Goal: Task Accomplishment & Management: Complete application form

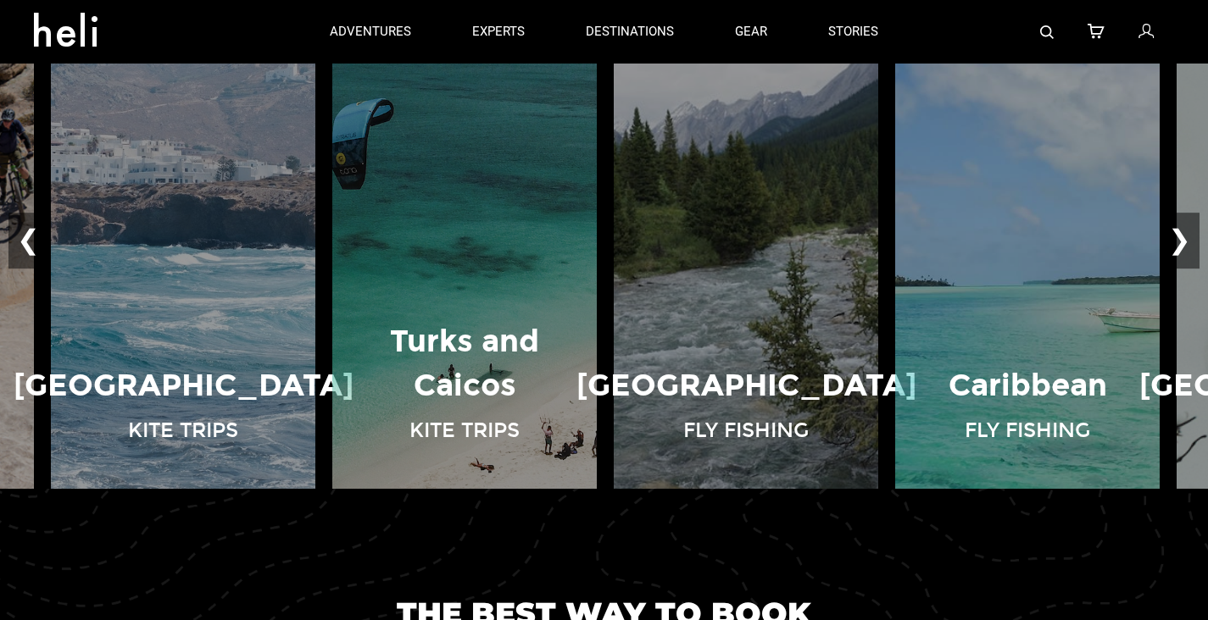
scroll to position [1216, 0]
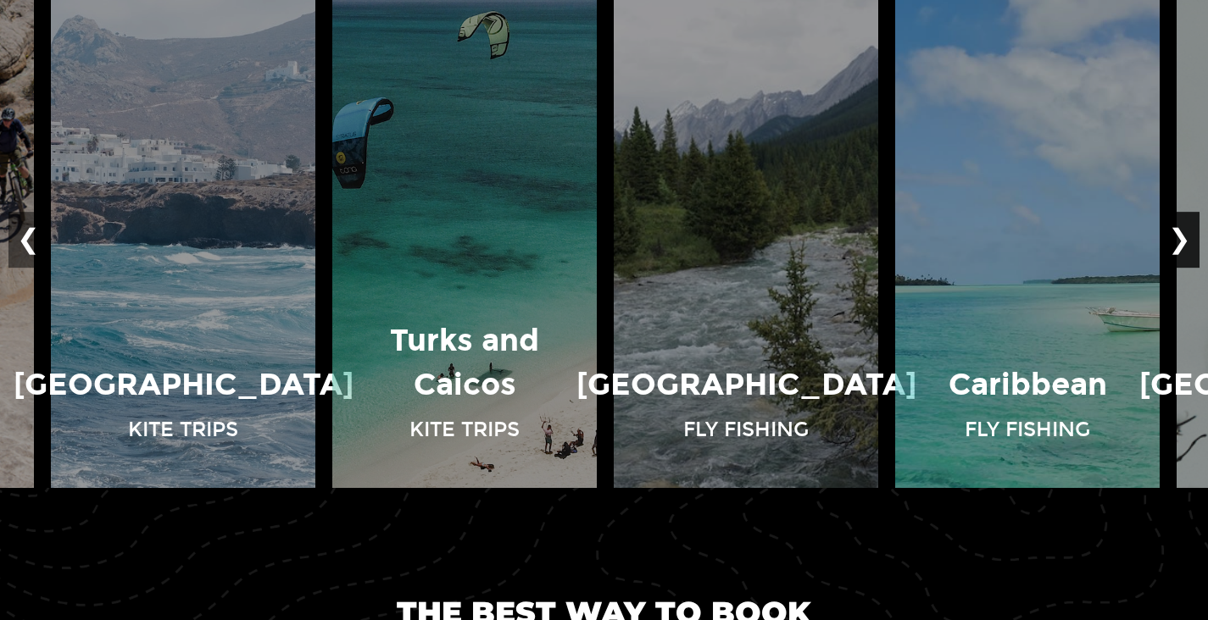
click at [1183, 233] on button "❯" at bounding box center [1179, 240] width 40 height 56
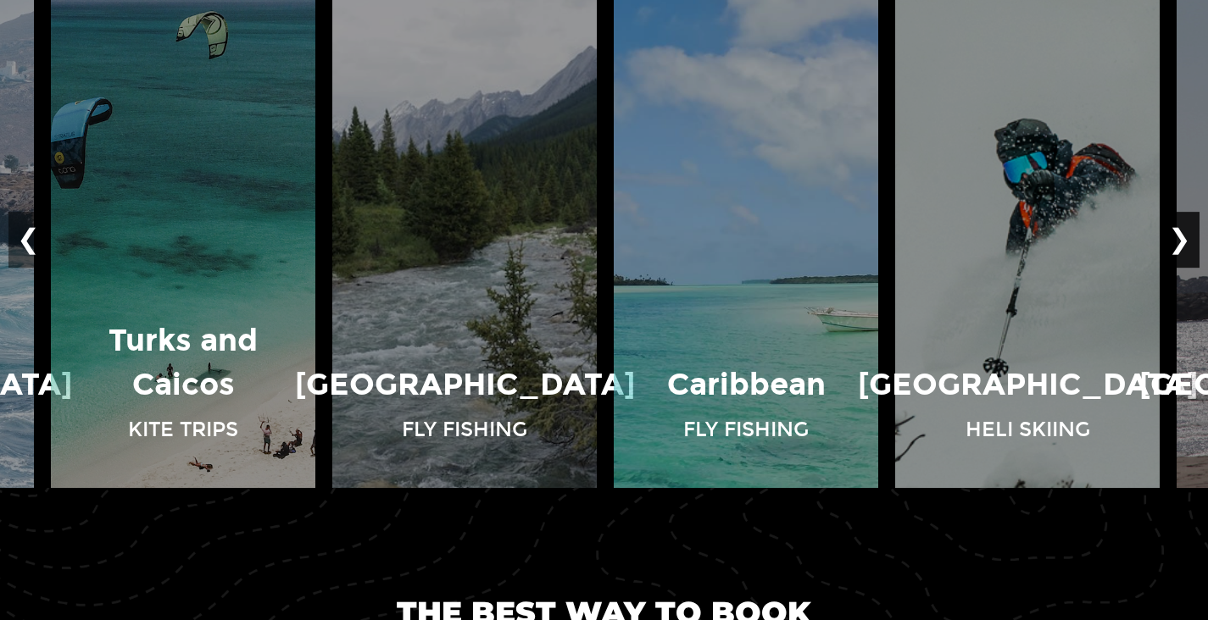
click at [1183, 233] on button "❯" at bounding box center [1179, 240] width 40 height 56
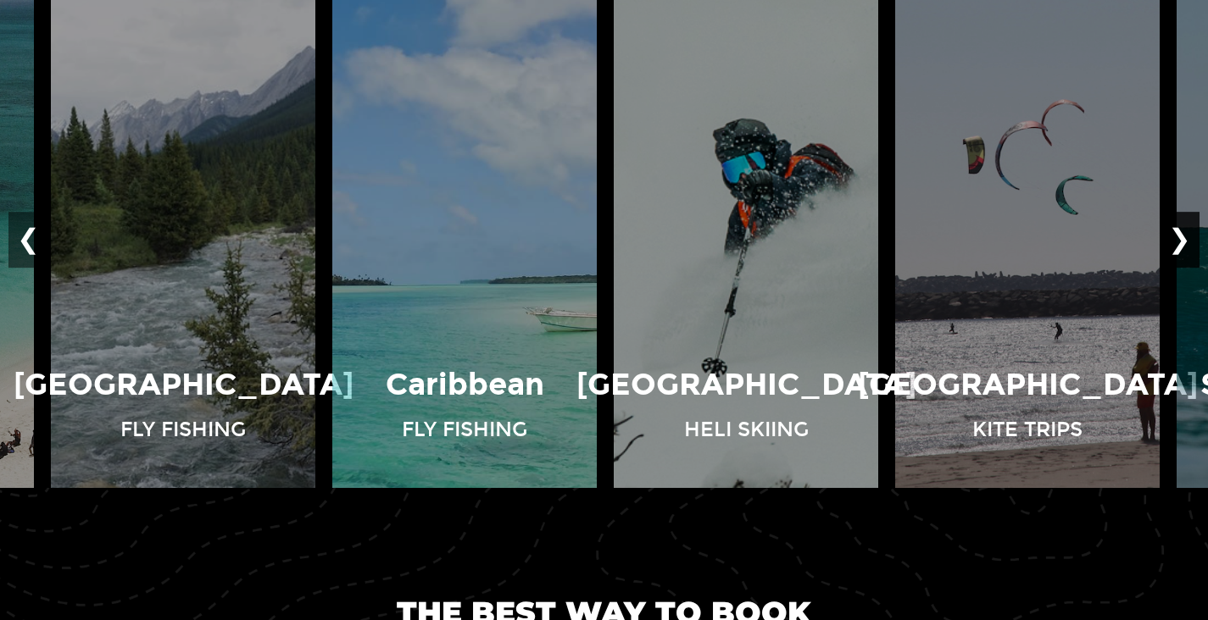
click at [1183, 233] on button "❯" at bounding box center [1179, 240] width 40 height 56
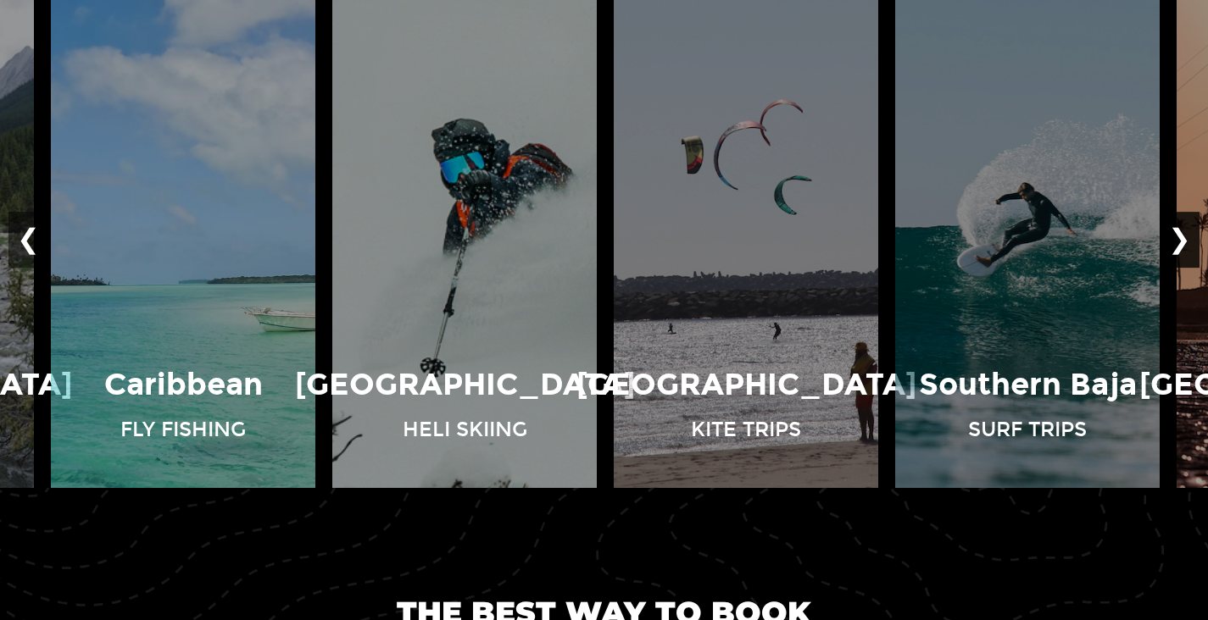
click at [1183, 233] on button "❯" at bounding box center [1179, 240] width 40 height 56
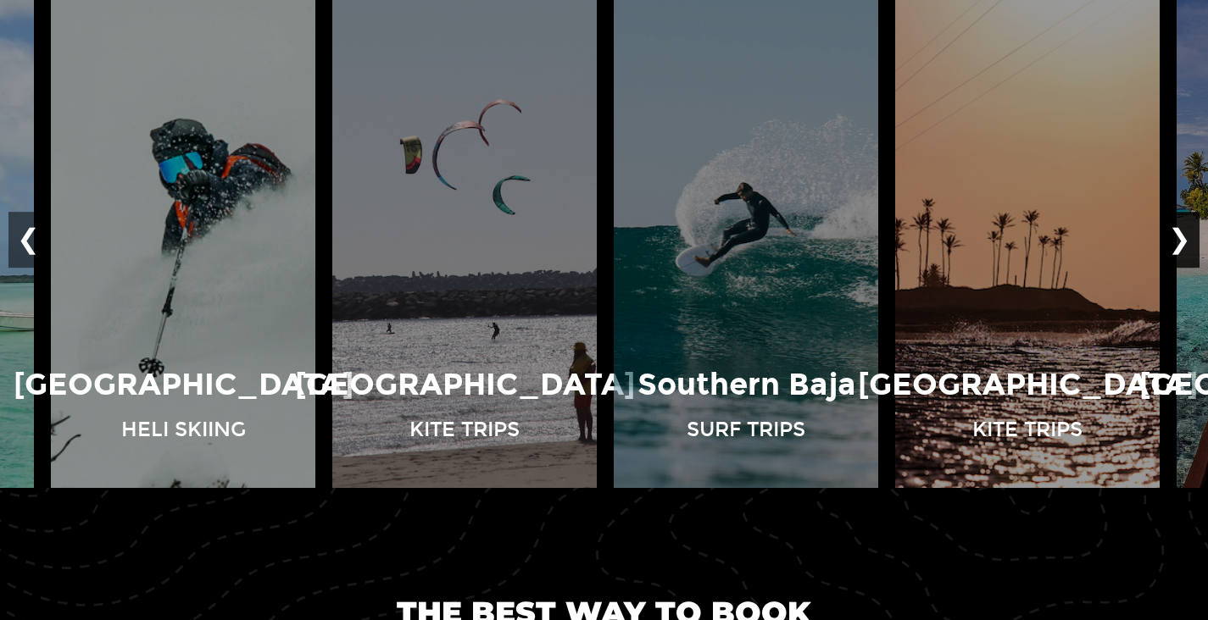
click at [1183, 233] on button "❯" at bounding box center [1179, 240] width 40 height 56
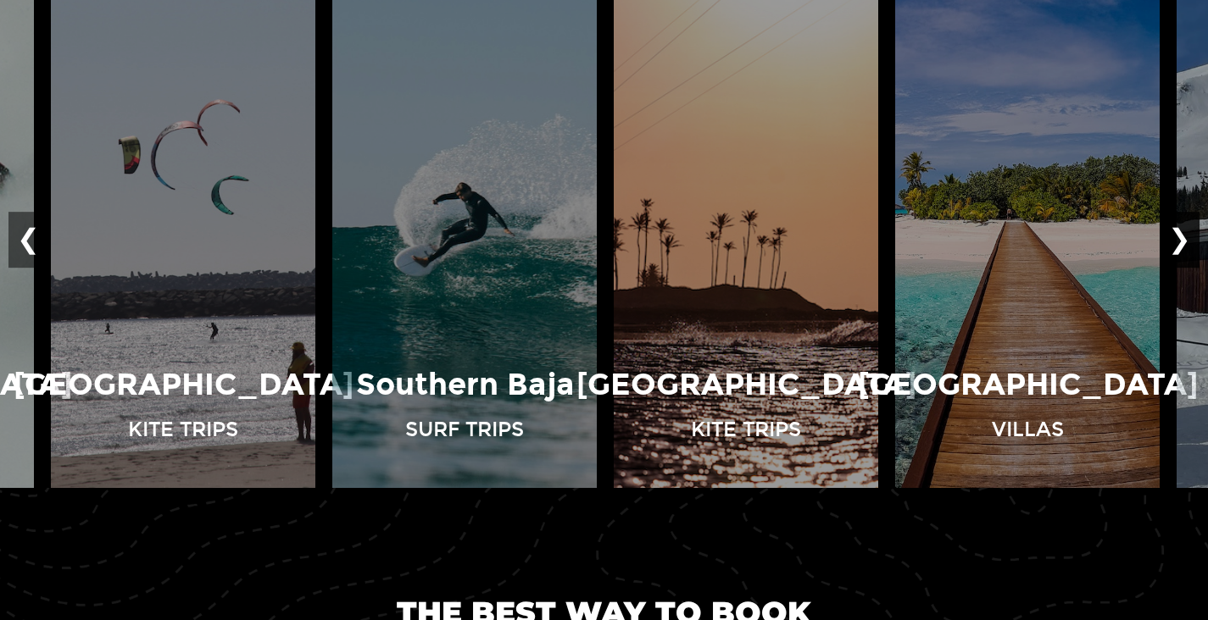
click at [1183, 233] on button "❯" at bounding box center [1179, 240] width 40 height 56
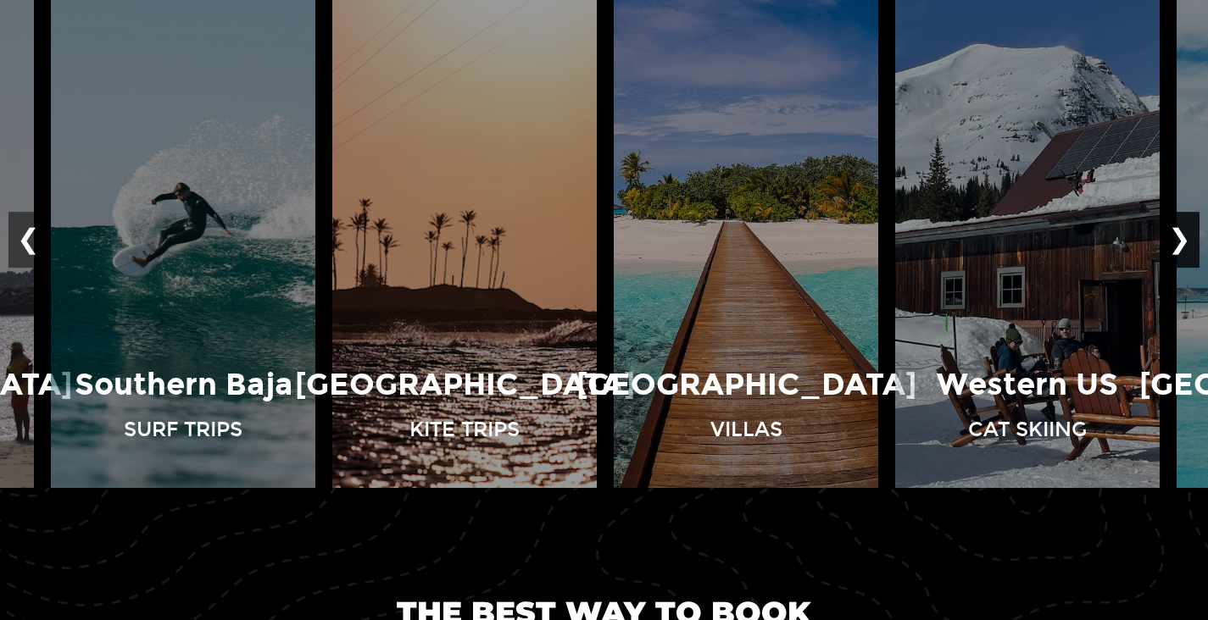
click at [1183, 233] on button "❯" at bounding box center [1179, 240] width 40 height 56
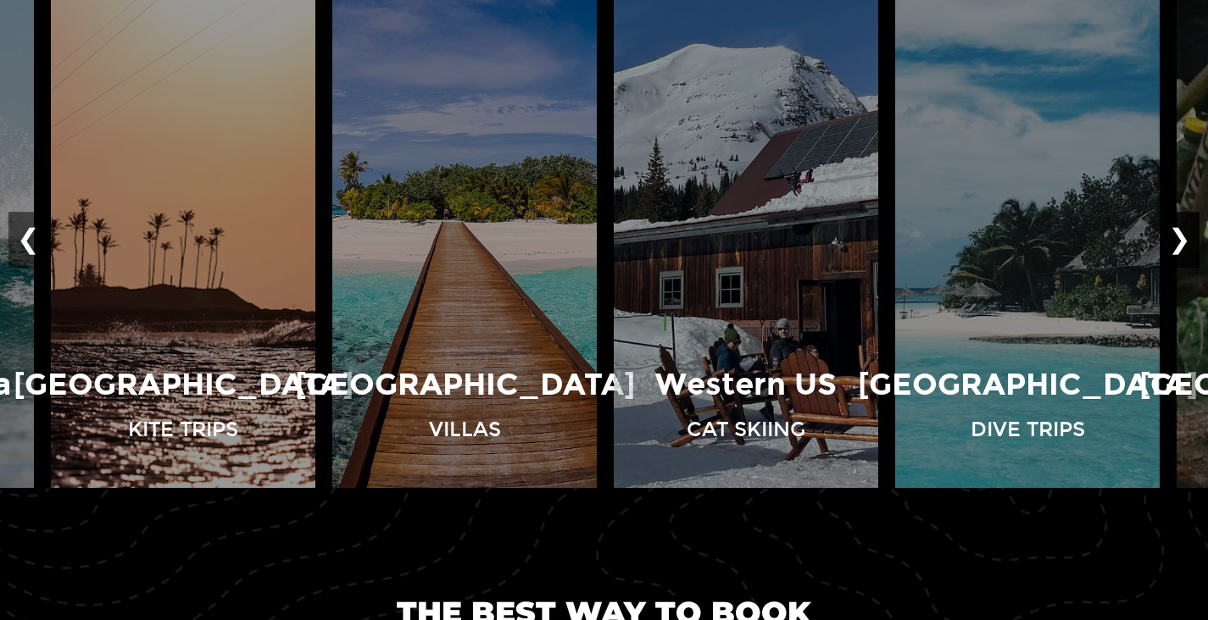
click at [1183, 233] on button "❯" at bounding box center [1179, 240] width 40 height 56
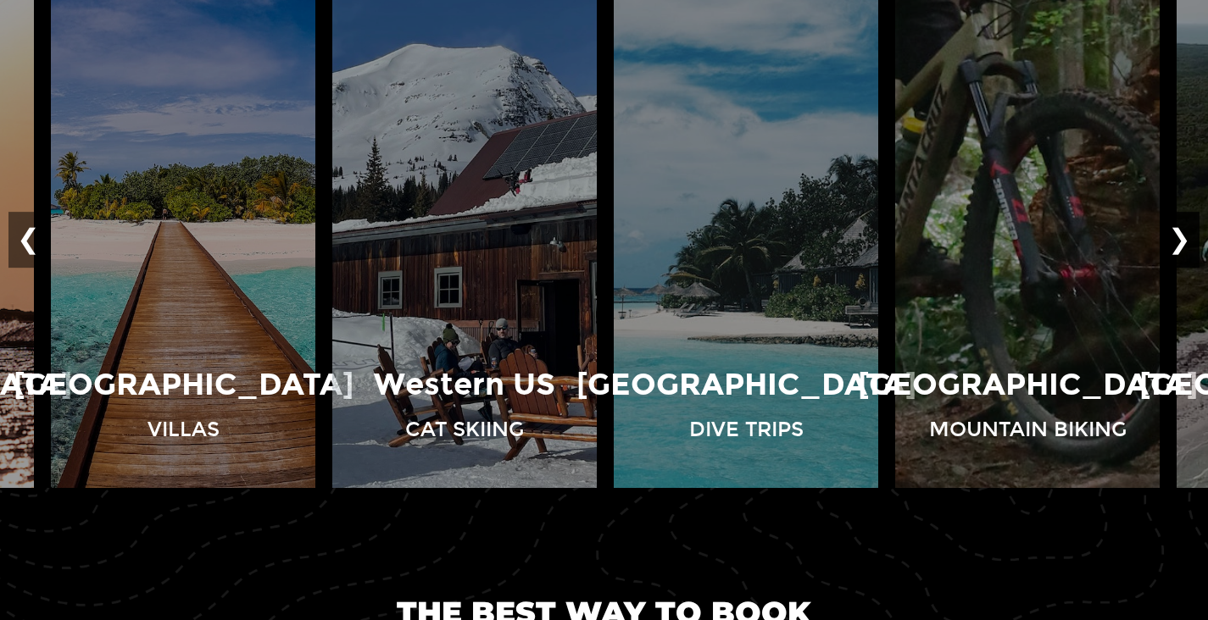
click at [1183, 233] on button "❯" at bounding box center [1179, 240] width 40 height 56
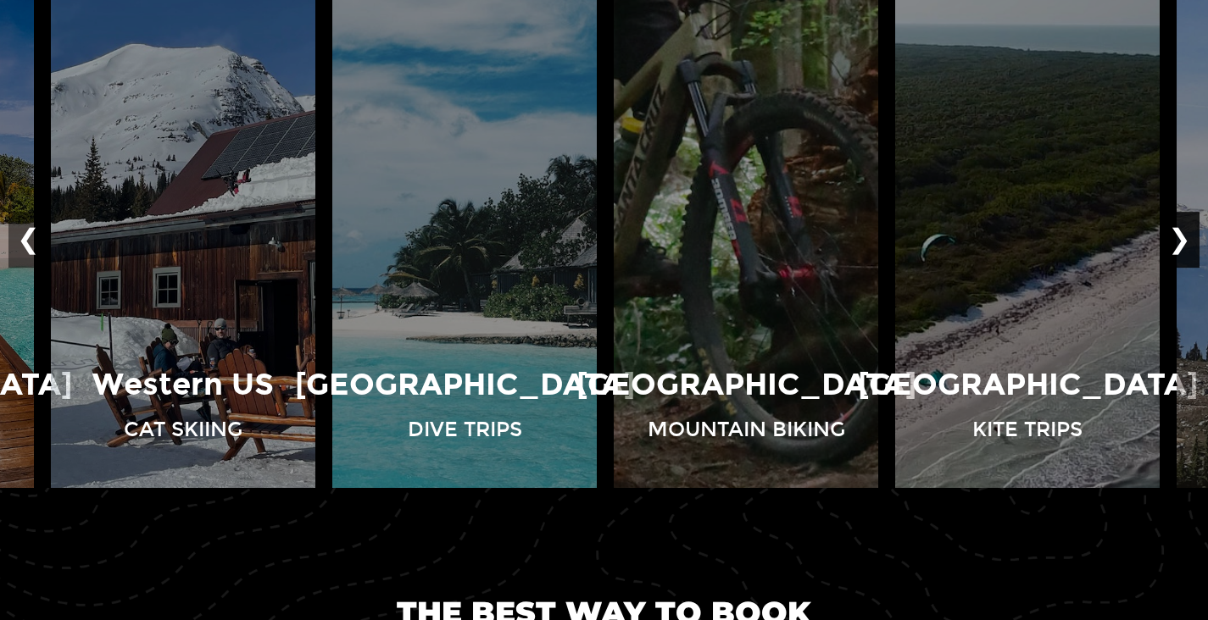
click at [1183, 233] on button "❯" at bounding box center [1179, 240] width 40 height 56
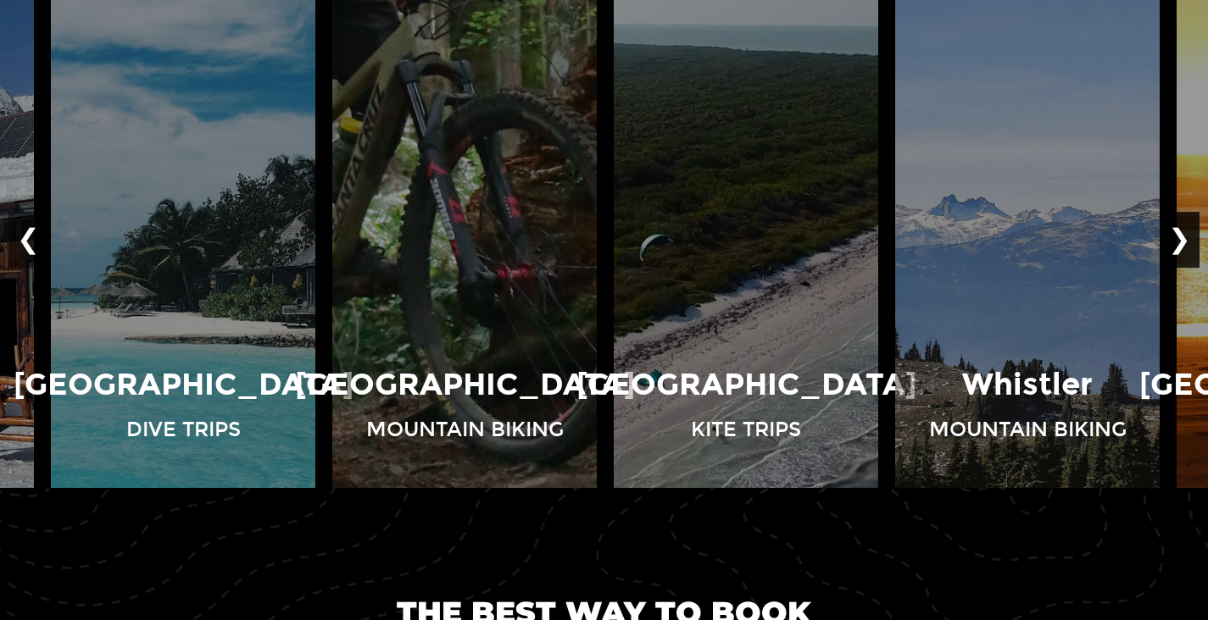
click at [1183, 233] on button "❯" at bounding box center [1179, 240] width 40 height 56
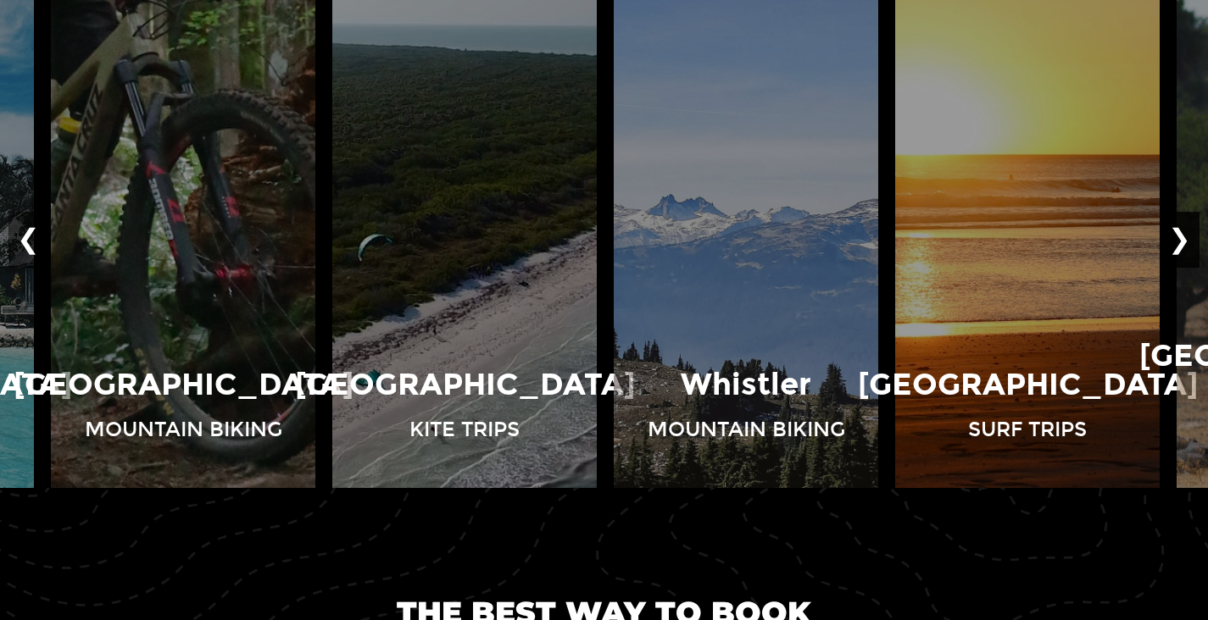
click at [1183, 233] on button "❯" at bounding box center [1179, 240] width 40 height 56
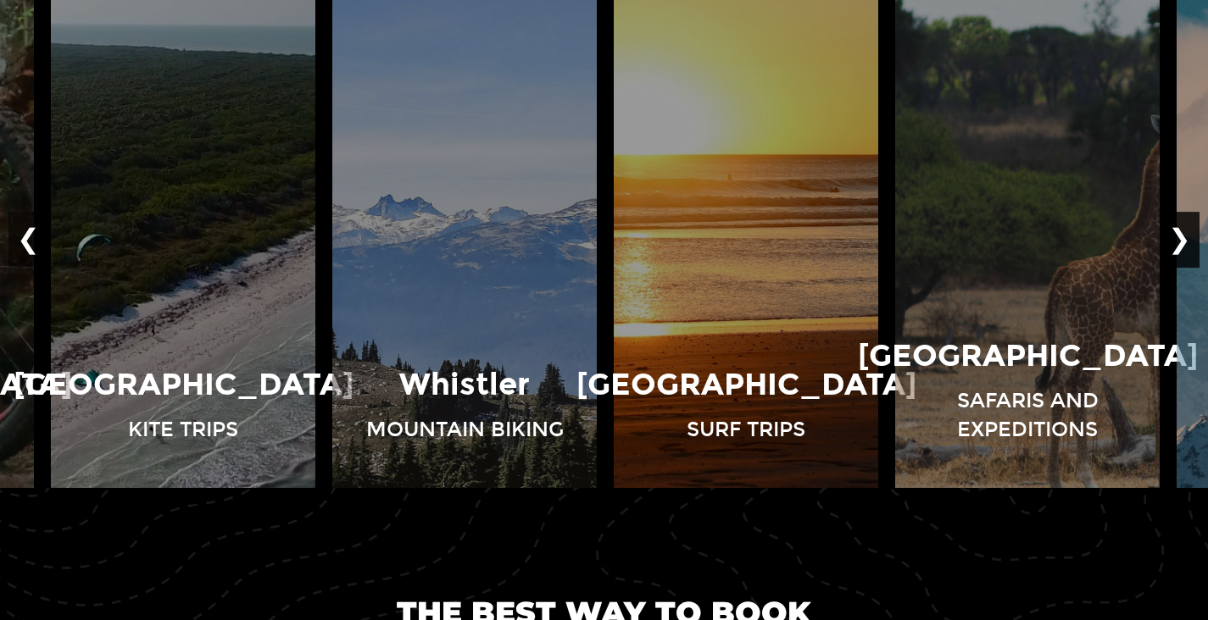
click at [1183, 233] on button "❯" at bounding box center [1179, 240] width 40 height 56
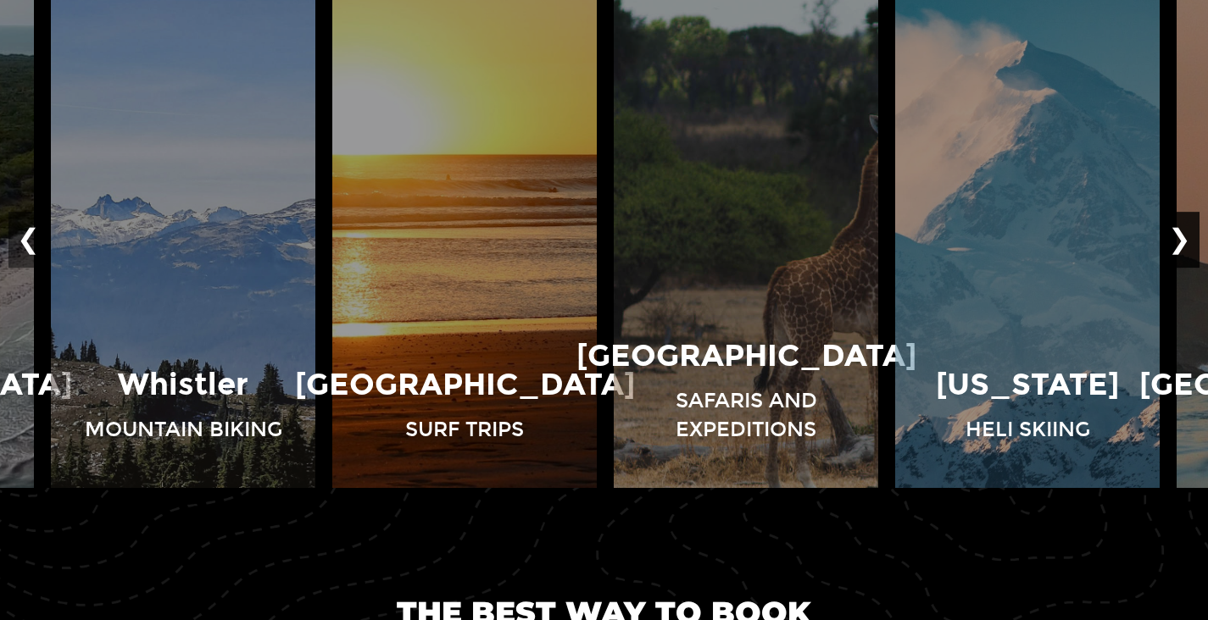
click at [1183, 233] on button "❯" at bounding box center [1179, 240] width 40 height 56
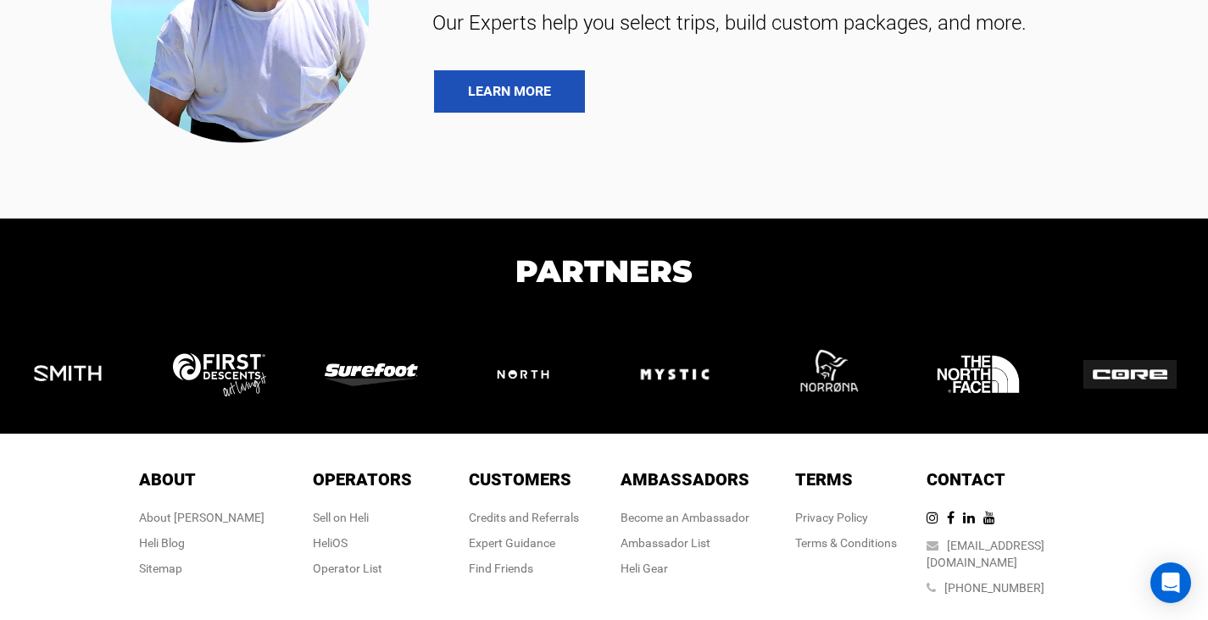
scroll to position [3718, 0]
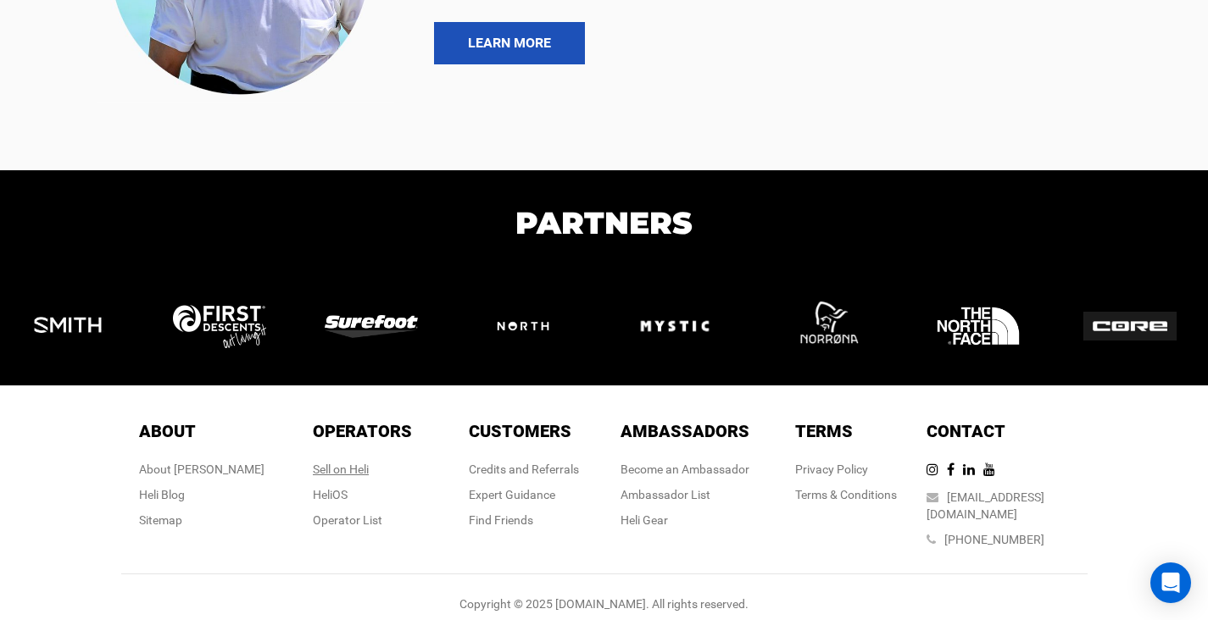
click at [350, 467] on div "Sell on Heli" at bounding box center [362, 469] width 99 height 17
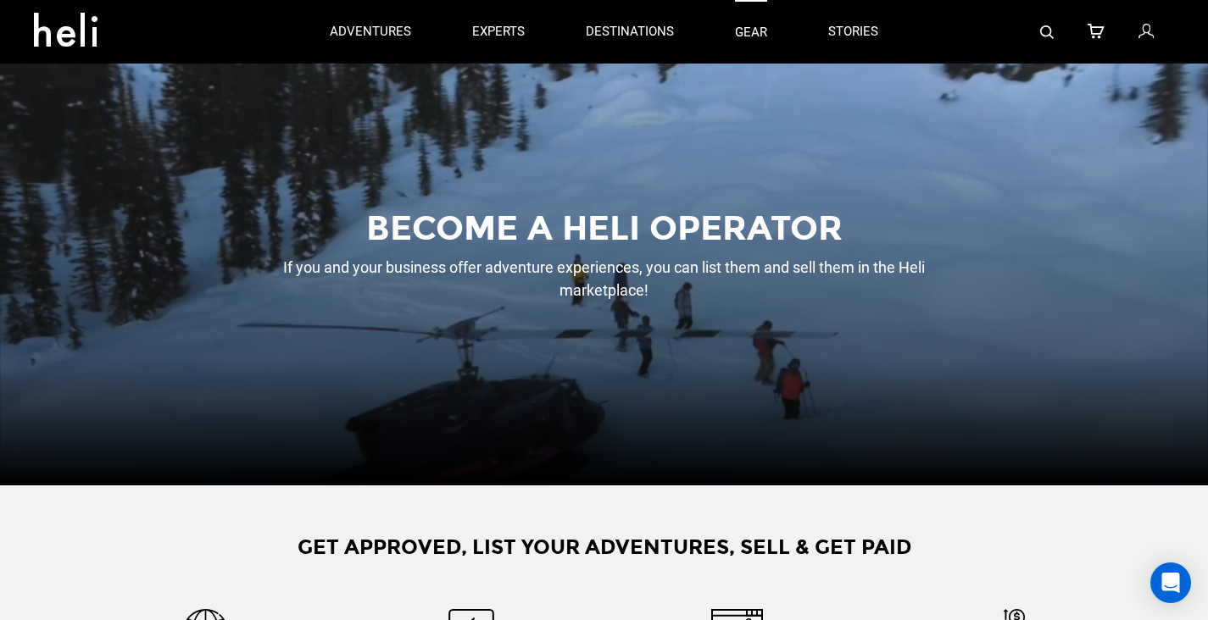
click at [755, 37] on link "gear" at bounding box center [751, 32] width 32 height 64
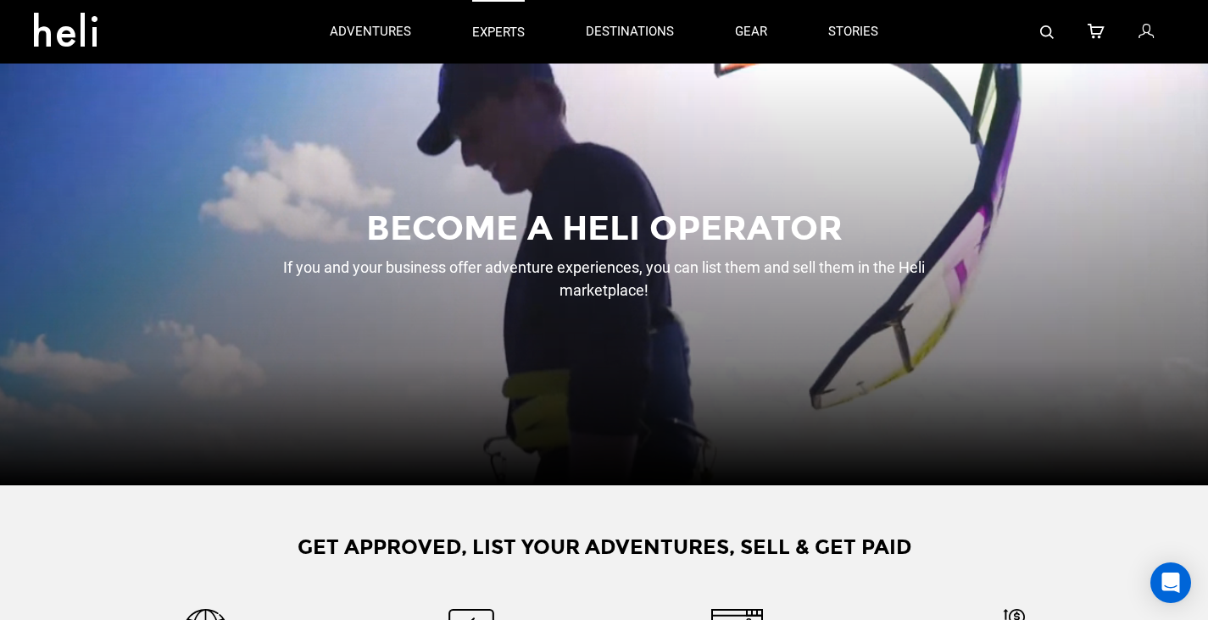
click at [513, 42] on p "experts" at bounding box center [498, 33] width 53 height 18
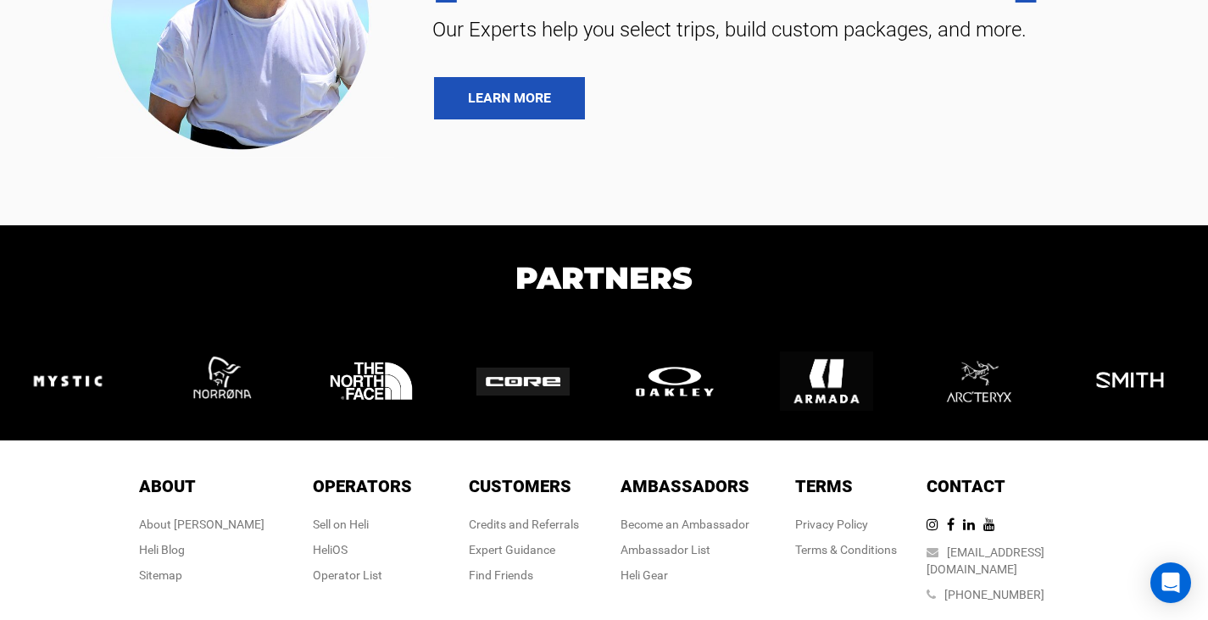
scroll to position [2238, 0]
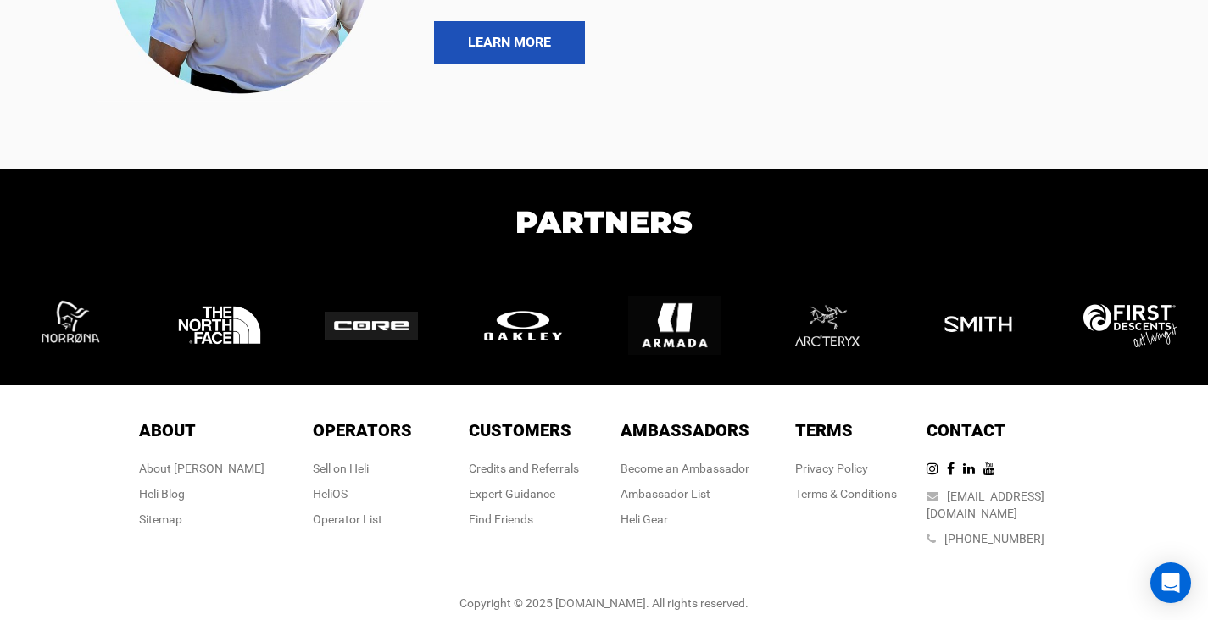
click at [734, 478] on div "Become an Ambassador Ambassador List [PERSON_NAME]" at bounding box center [684, 494] width 129 height 68
click at [719, 457] on div "Ambassadors Ambassadors Become an Ambassador Ambassador List [PERSON_NAME]" at bounding box center [684, 478] width 129 height 118
click at [717, 467] on link "Become an Ambassador" at bounding box center [684, 469] width 129 height 14
